Goal: Obtain resource: Download file/media

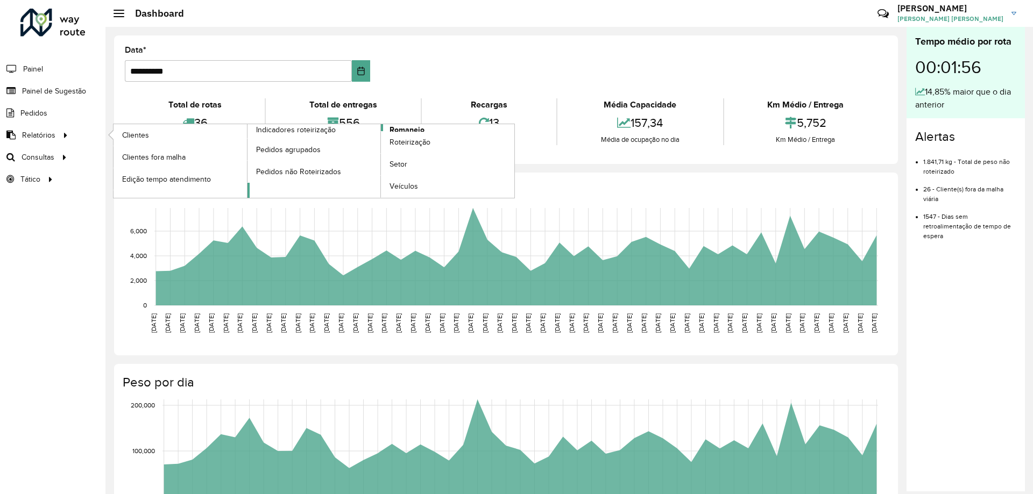
click at [434, 129] on link "Romaneio" at bounding box center [380, 161] width 267 height 74
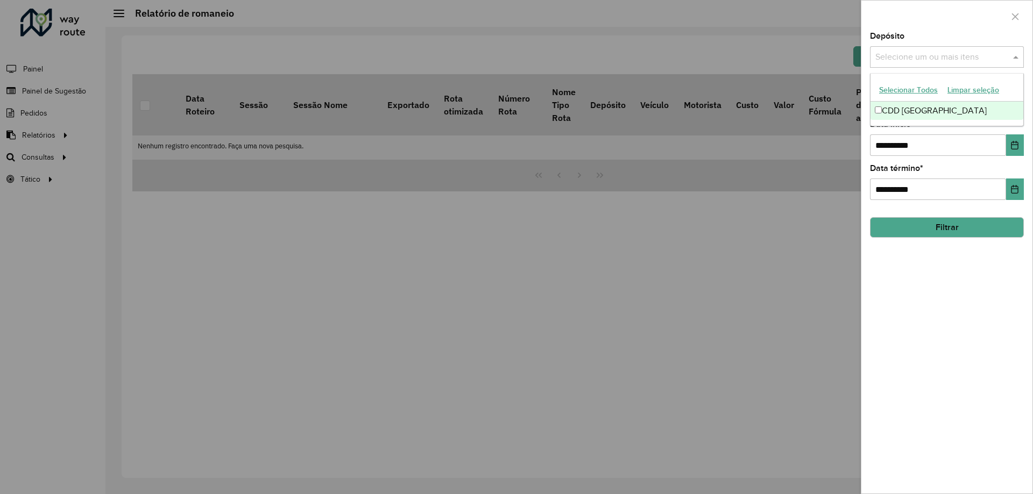
click at [917, 54] on input "text" at bounding box center [941, 57] width 138 height 13
click at [920, 109] on div "CDD [GEOGRAPHIC_DATA]" at bounding box center [946, 111] width 153 height 18
click at [1025, 48] on div "**********" at bounding box center [946, 263] width 171 height 462
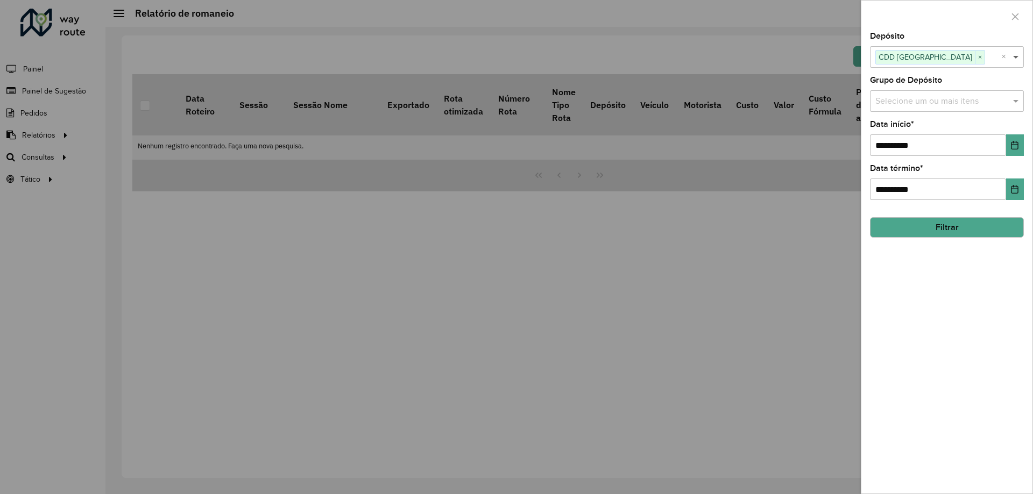
click at [1018, 58] on span at bounding box center [1016, 57] width 13 height 13
click at [1017, 61] on span at bounding box center [1016, 57] width 13 height 13
click at [1012, 106] on span at bounding box center [1016, 101] width 13 height 13
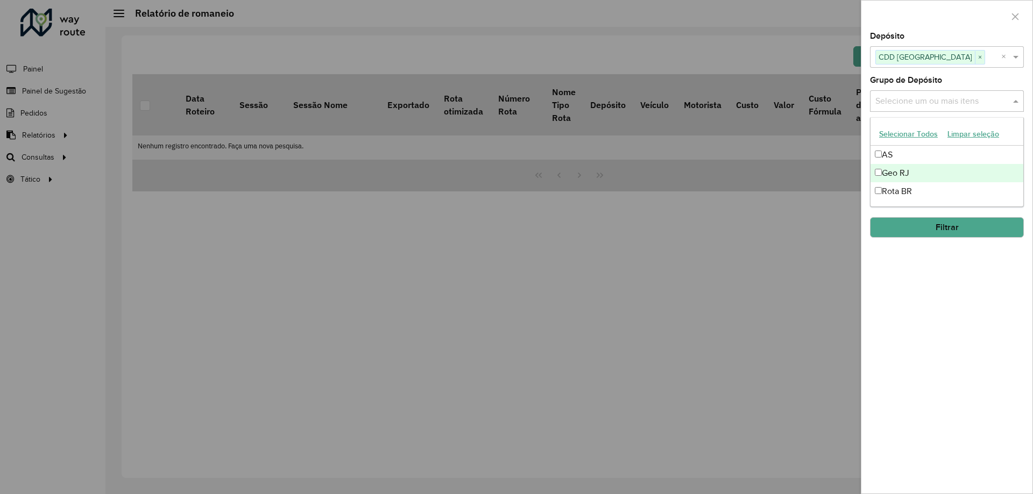
click at [949, 172] on div "Geo RJ" at bounding box center [946, 173] width 153 height 18
click at [963, 283] on div "**********" at bounding box center [946, 263] width 171 height 462
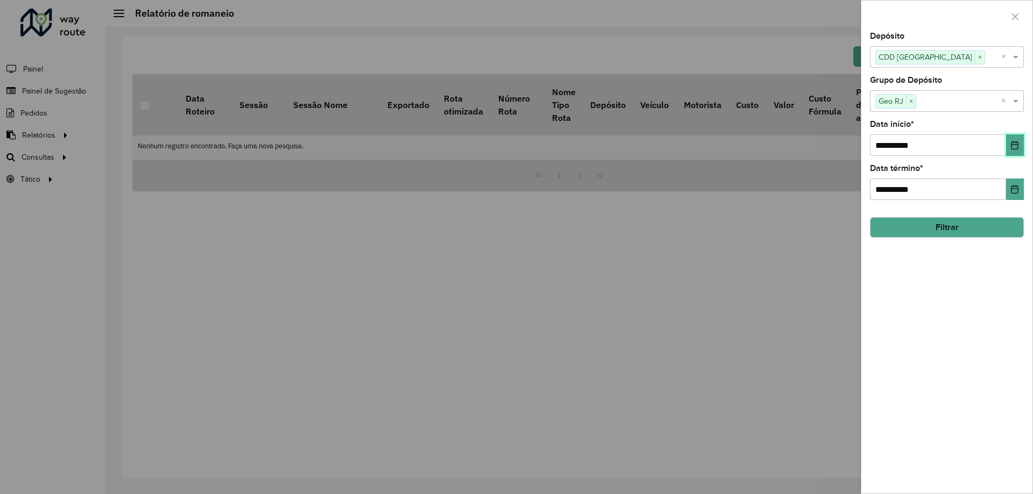
click at [1012, 140] on button "Choose Date" at bounding box center [1015, 145] width 18 height 22
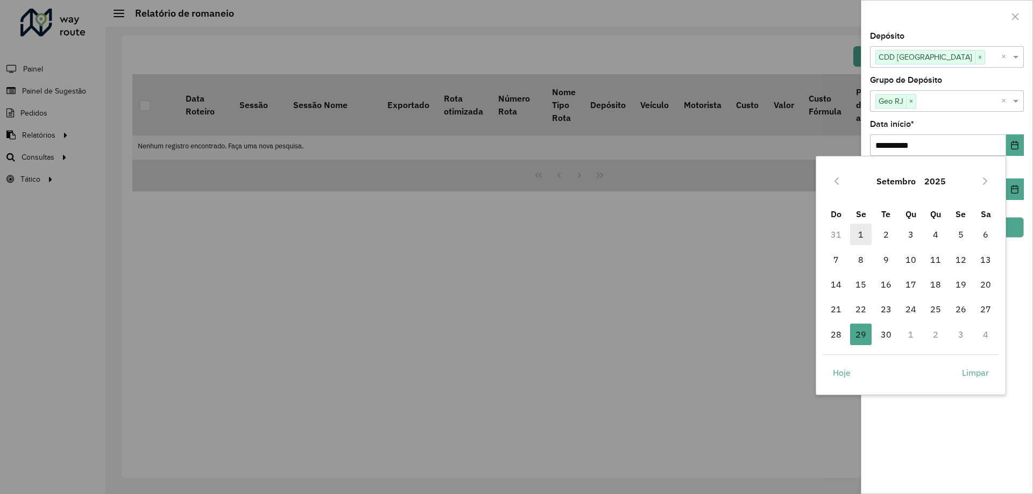
click at [860, 232] on span "1" at bounding box center [861, 235] width 22 height 22
type input "**********"
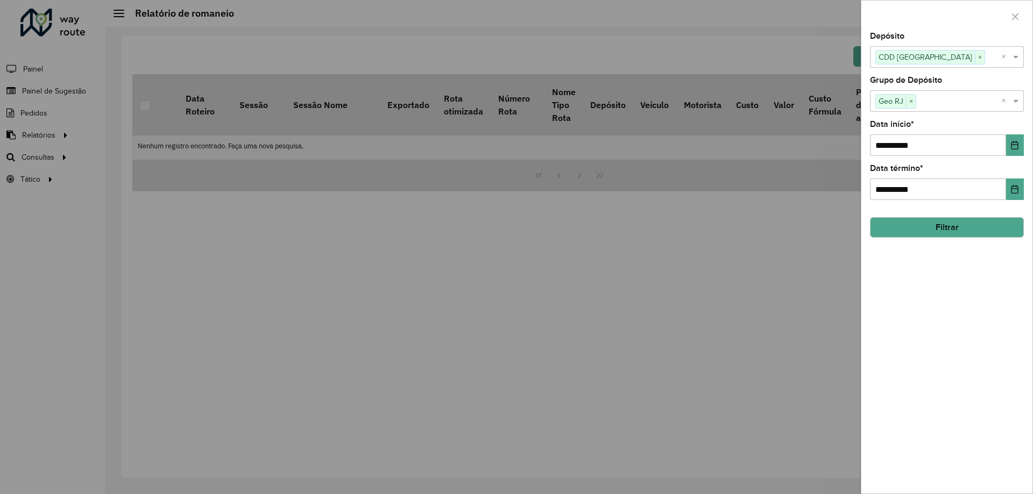
click at [944, 221] on button "Filtrar" at bounding box center [947, 227] width 154 height 20
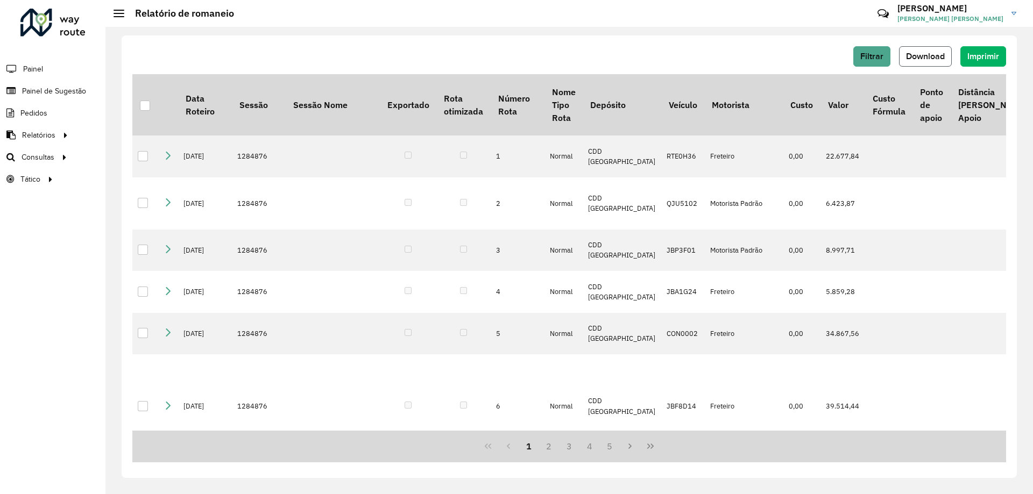
click at [903, 46] on button "Download" at bounding box center [925, 56] width 53 height 20
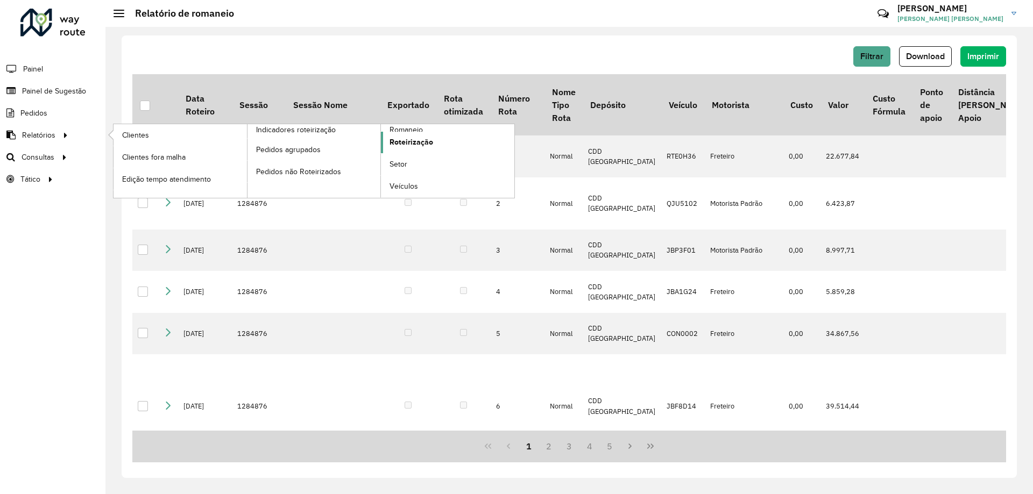
click at [400, 139] on span "Roteirização" at bounding box center [411, 142] width 44 height 11
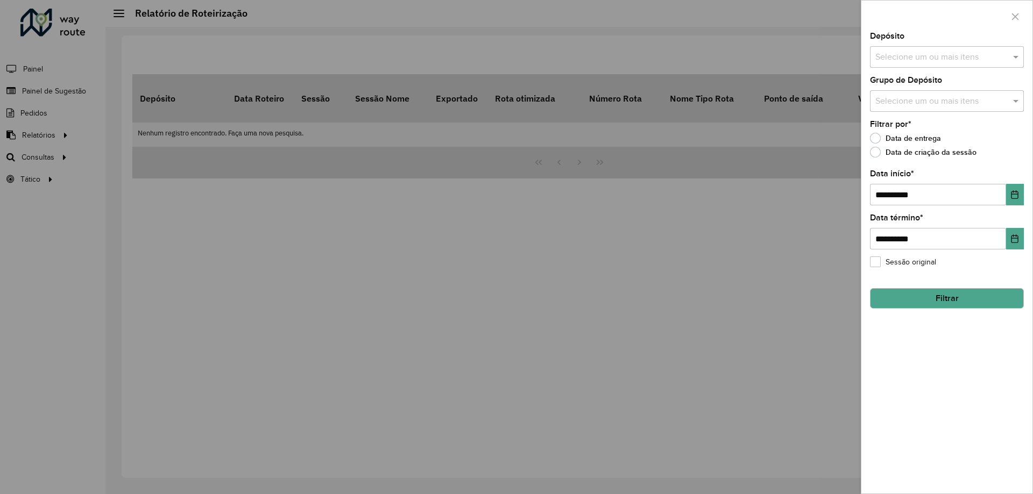
click at [959, 65] on div "Selecione um ou mais itens" at bounding box center [947, 57] width 154 height 22
click at [928, 113] on div "CDD [GEOGRAPHIC_DATA]" at bounding box center [946, 111] width 153 height 18
click at [1013, 60] on span at bounding box center [1016, 57] width 13 height 13
click at [959, 101] on input "text" at bounding box center [941, 101] width 138 height 13
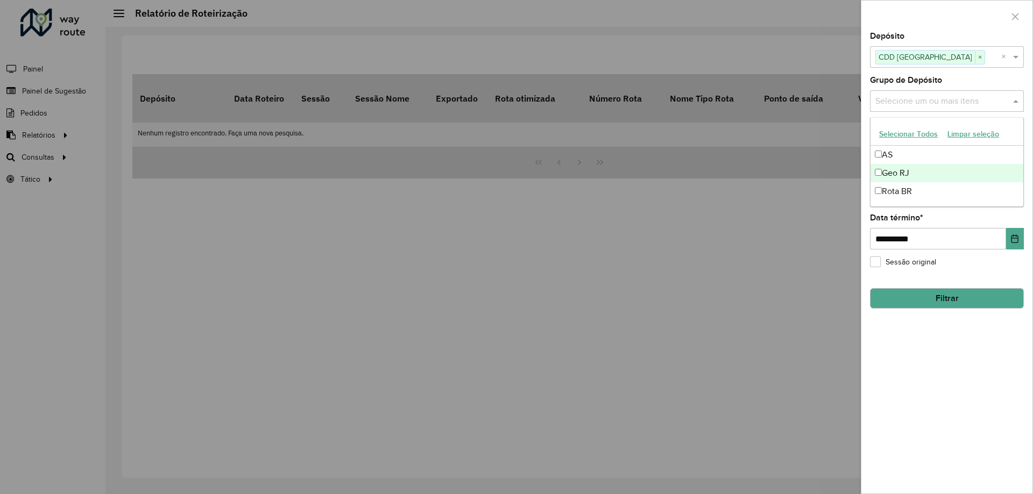
click at [889, 173] on div "Geo RJ" at bounding box center [946, 173] width 153 height 18
click at [1017, 98] on span at bounding box center [1016, 101] width 13 height 13
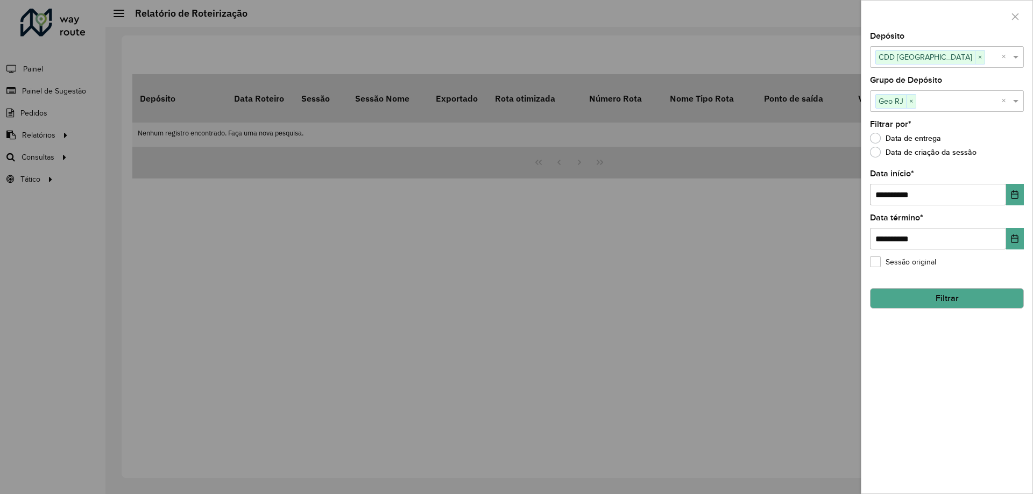
click at [931, 304] on button "Filtrar" at bounding box center [947, 298] width 154 height 20
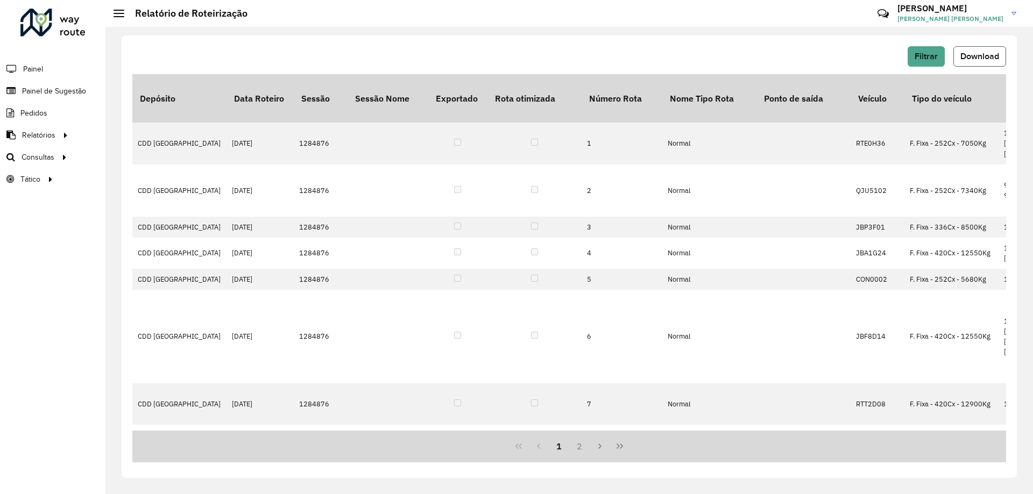
click at [977, 54] on span "Download" at bounding box center [979, 56] width 39 height 9
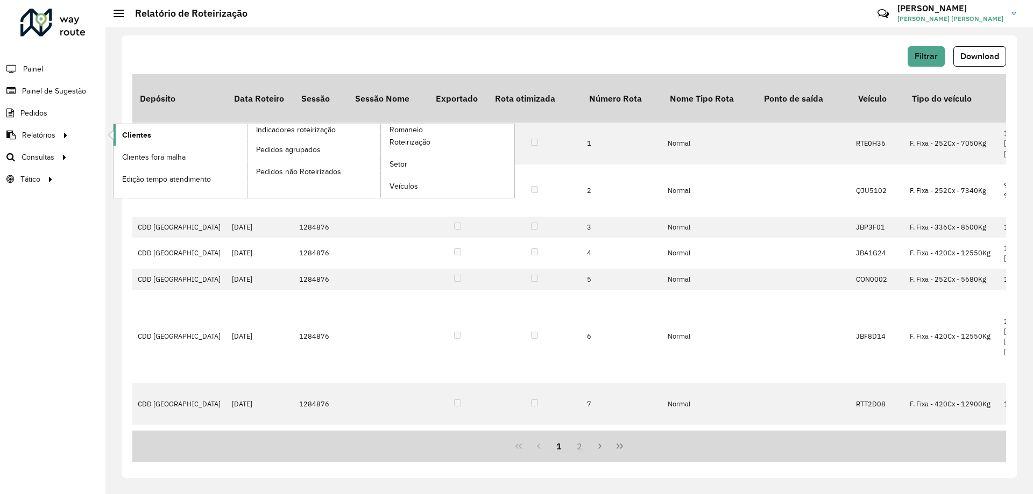
click at [140, 138] on span "Clientes" at bounding box center [136, 135] width 29 height 11
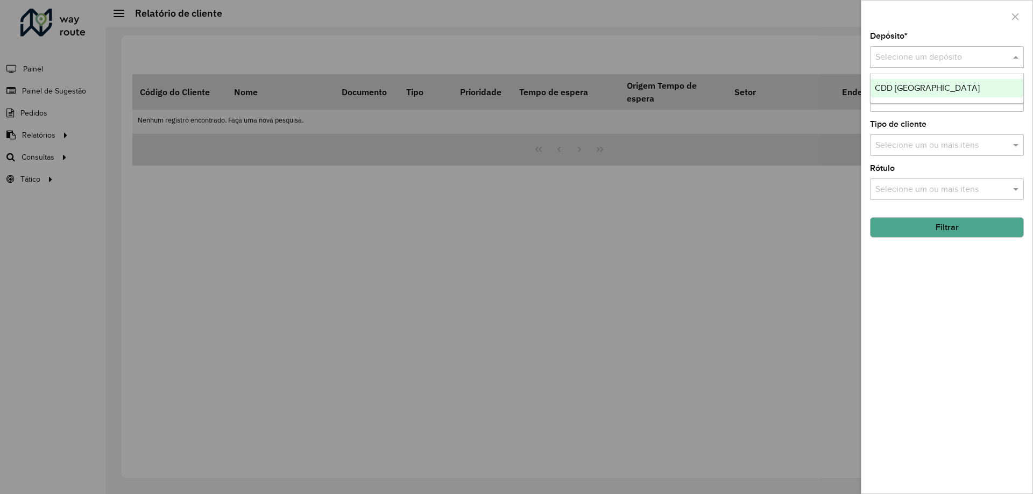
click at [922, 61] on input "text" at bounding box center [936, 57] width 122 height 13
click at [905, 84] on span "CDD [GEOGRAPHIC_DATA]" at bounding box center [927, 87] width 105 height 9
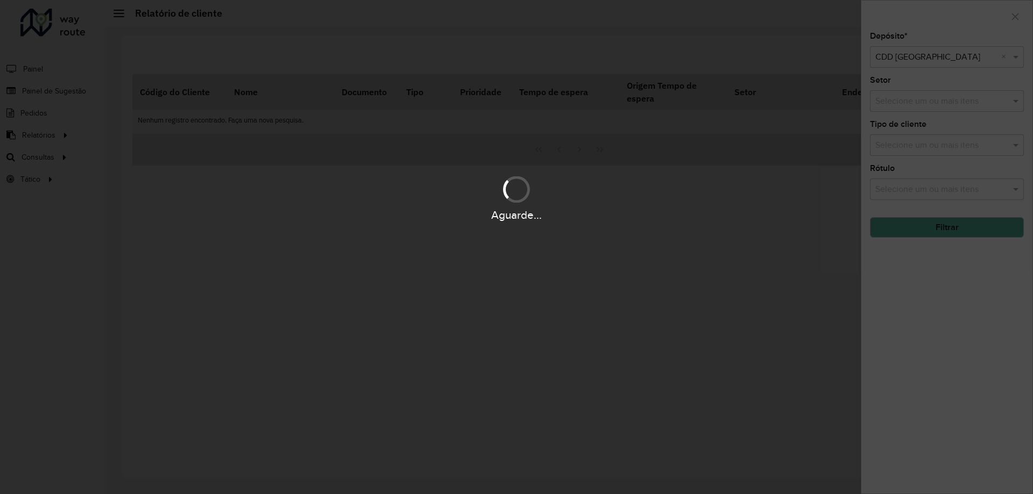
click at [916, 232] on button "Filtrar" at bounding box center [947, 227] width 154 height 20
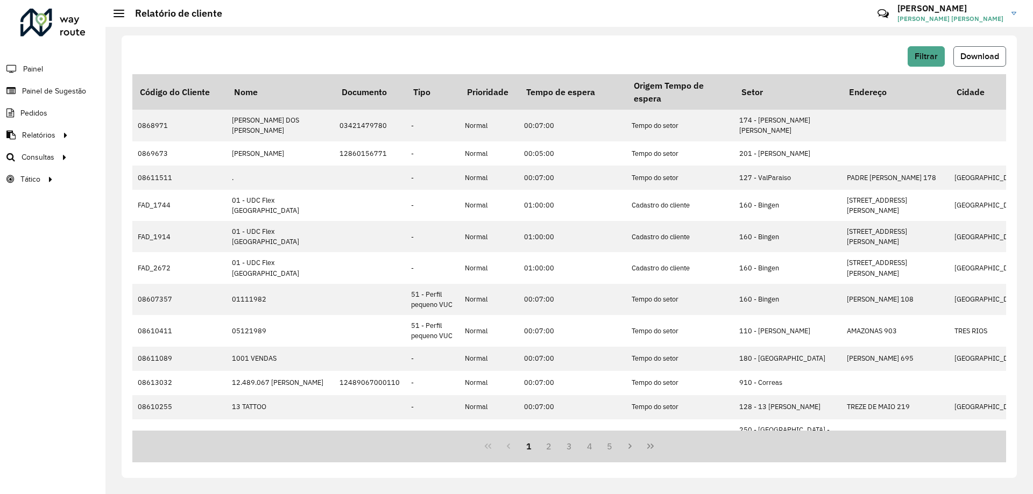
click at [968, 56] on span "Download" at bounding box center [979, 56] width 39 height 9
click at [997, 53] on span "Download" at bounding box center [979, 56] width 39 height 9
click at [938, 53] on button "Filtrar" at bounding box center [925, 56] width 37 height 20
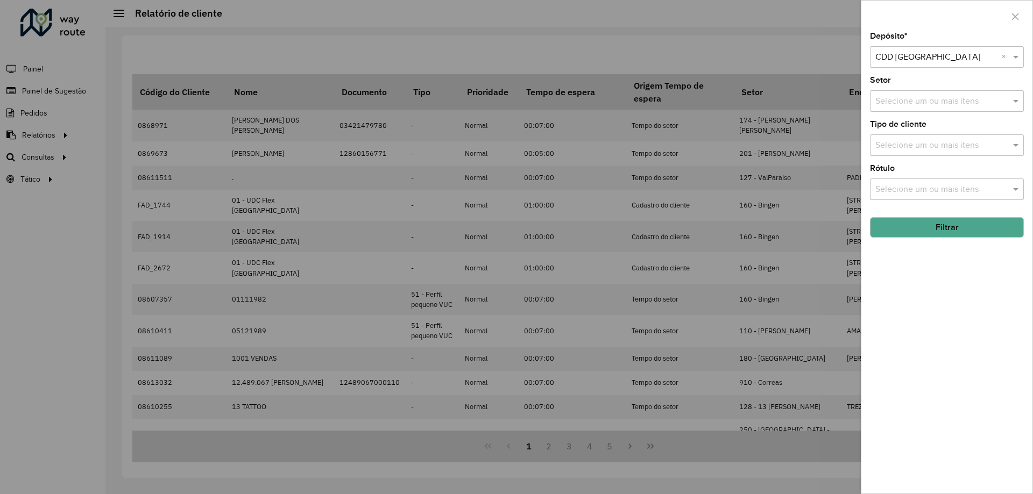
click at [909, 104] on input "text" at bounding box center [941, 101] width 138 height 13
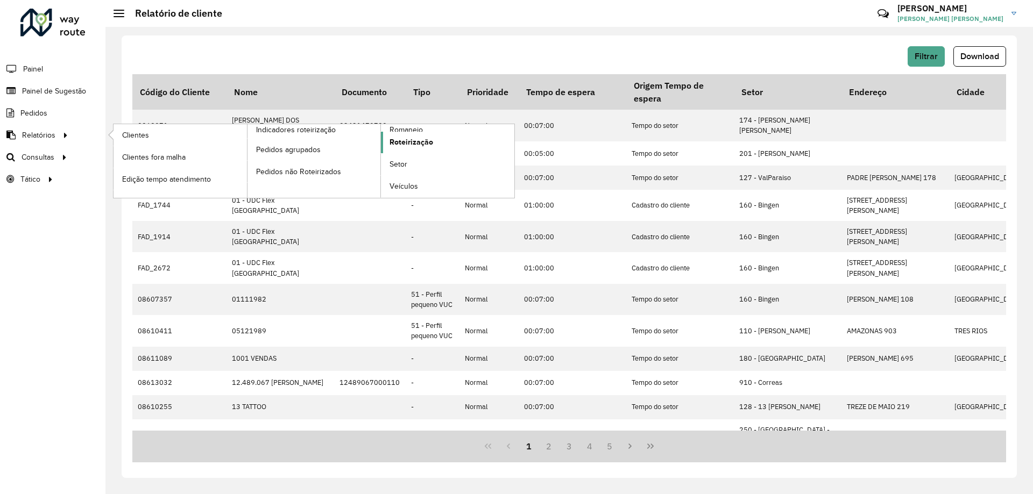
click at [406, 140] on span "Roteirização" at bounding box center [411, 142] width 44 height 11
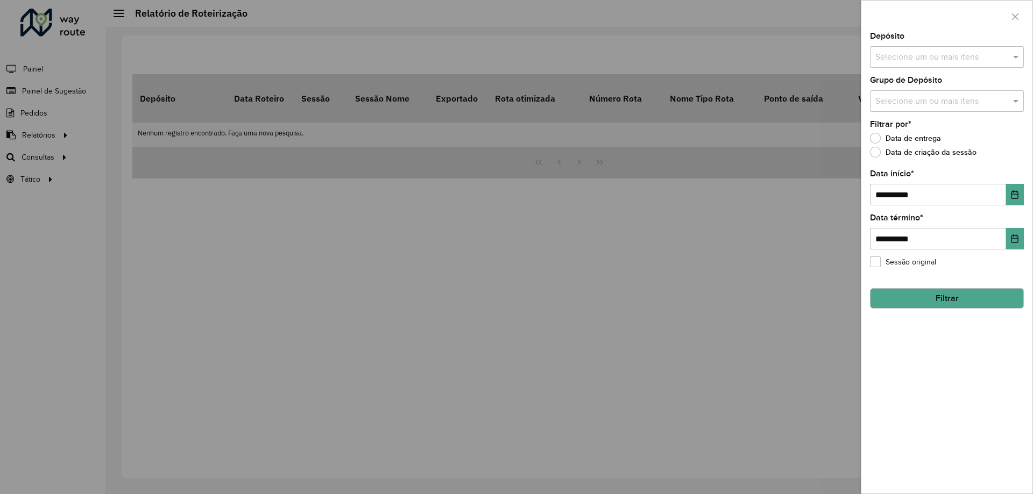
click at [926, 54] on input "text" at bounding box center [941, 57] width 138 height 13
click at [922, 104] on div "CDD [GEOGRAPHIC_DATA]" at bounding box center [946, 111] width 153 height 18
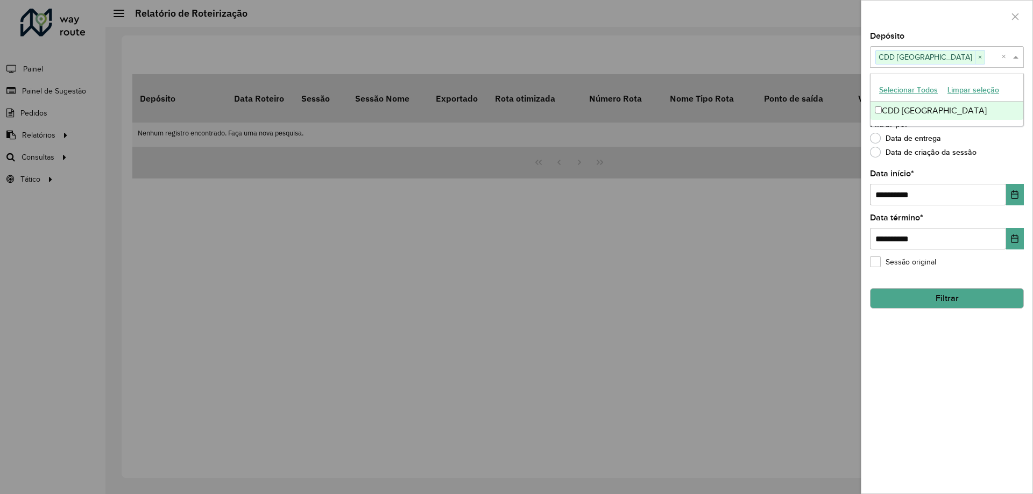
click at [1014, 55] on span at bounding box center [1016, 57] width 13 height 13
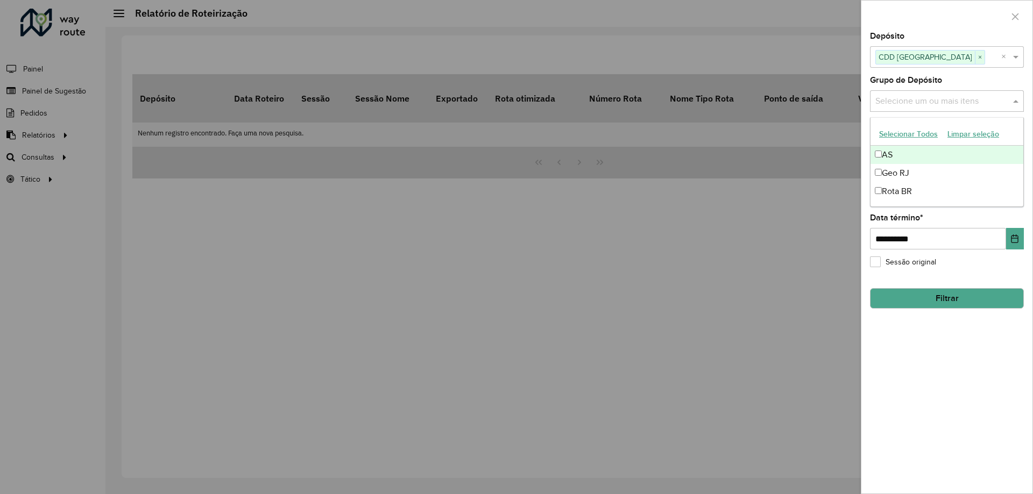
click at [948, 100] on input "text" at bounding box center [941, 101] width 138 height 13
click at [918, 171] on div "Geo RJ" at bounding box center [946, 173] width 153 height 18
click at [1012, 102] on span at bounding box center [1016, 101] width 13 height 13
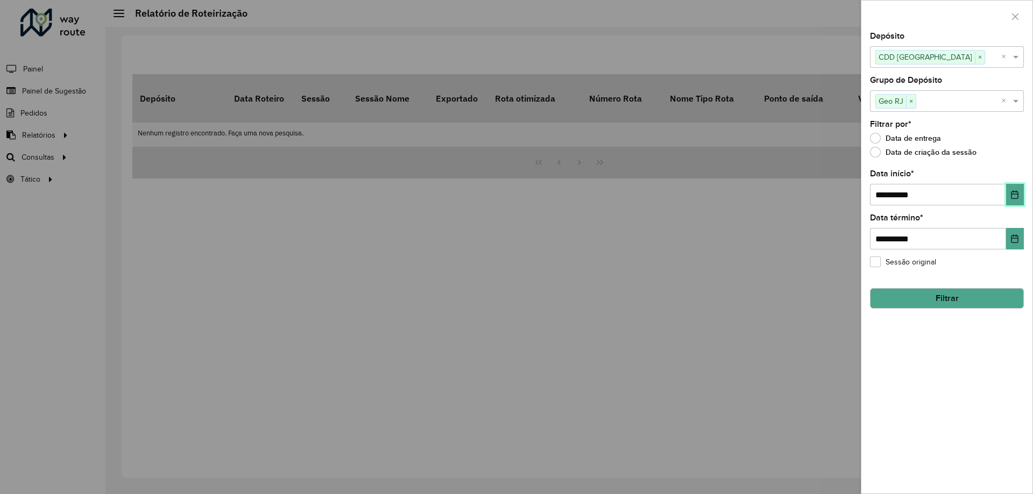
click at [1018, 195] on icon "Choose Date" at bounding box center [1014, 194] width 7 height 9
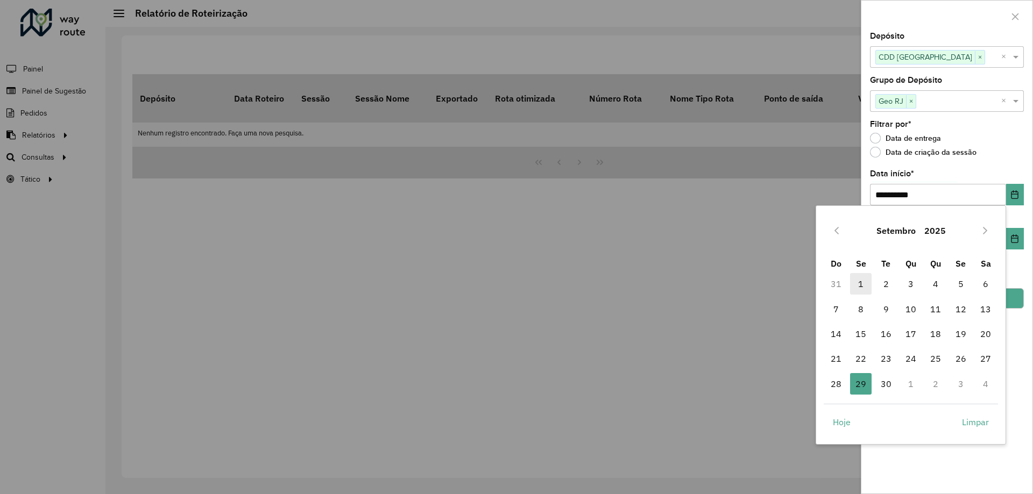
click at [863, 288] on span "1" at bounding box center [861, 284] width 22 height 22
type input "**********"
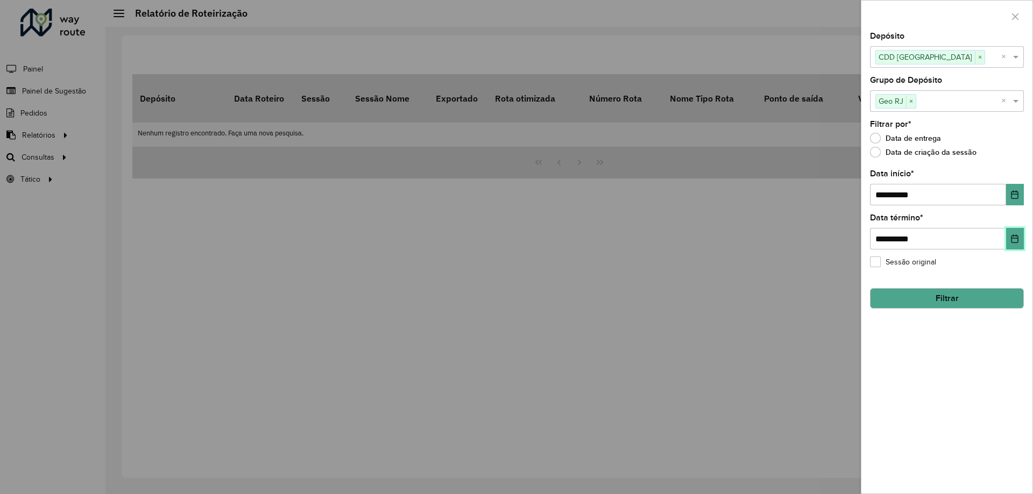
click at [1011, 239] on icon "Choose Date" at bounding box center [1014, 239] width 7 height 9
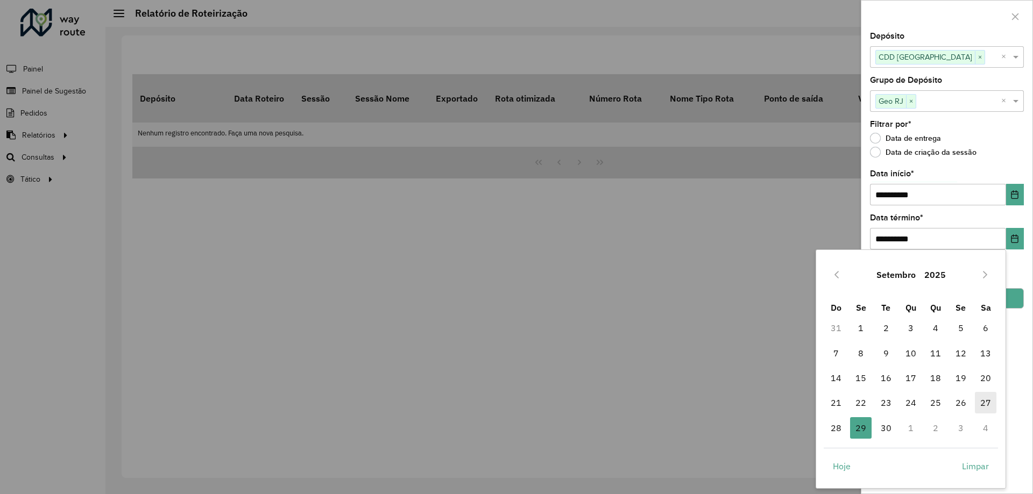
click at [982, 402] on span "27" at bounding box center [986, 403] width 22 height 22
type input "**********"
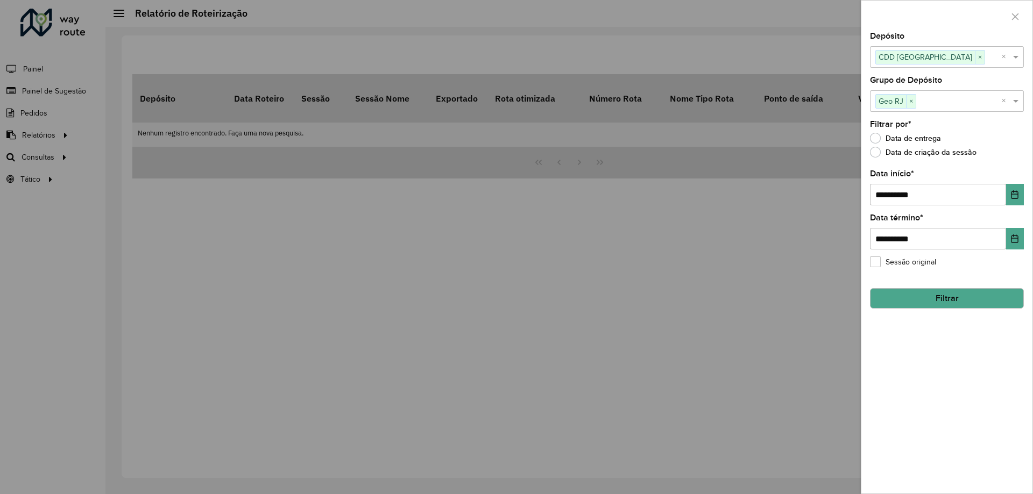
click at [959, 298] on button "Filtrar" at bounding box center [947, 298] width 154 height 20
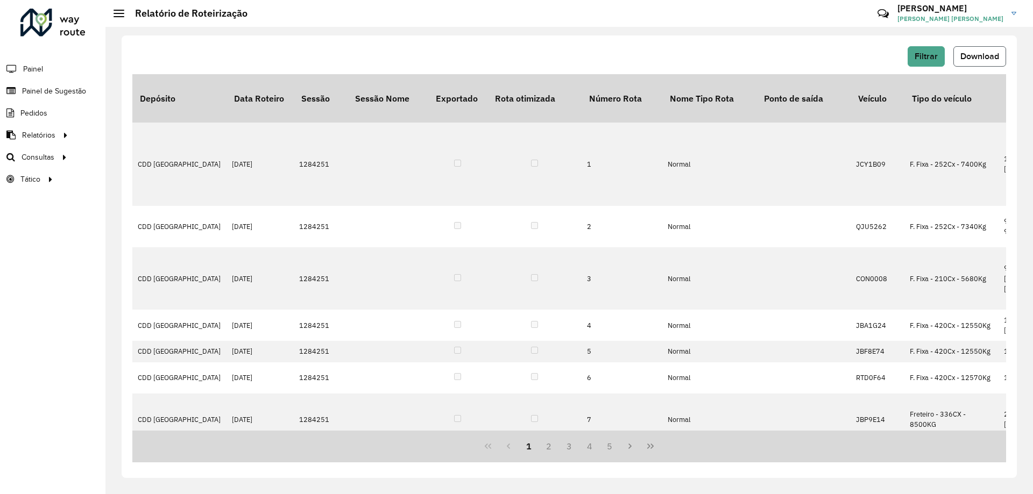
click at [964, 52] on span "Download" at bounding box center [979, 56] width 39 height 9
